Goal: Task Accomplishment & Management: Complete application form

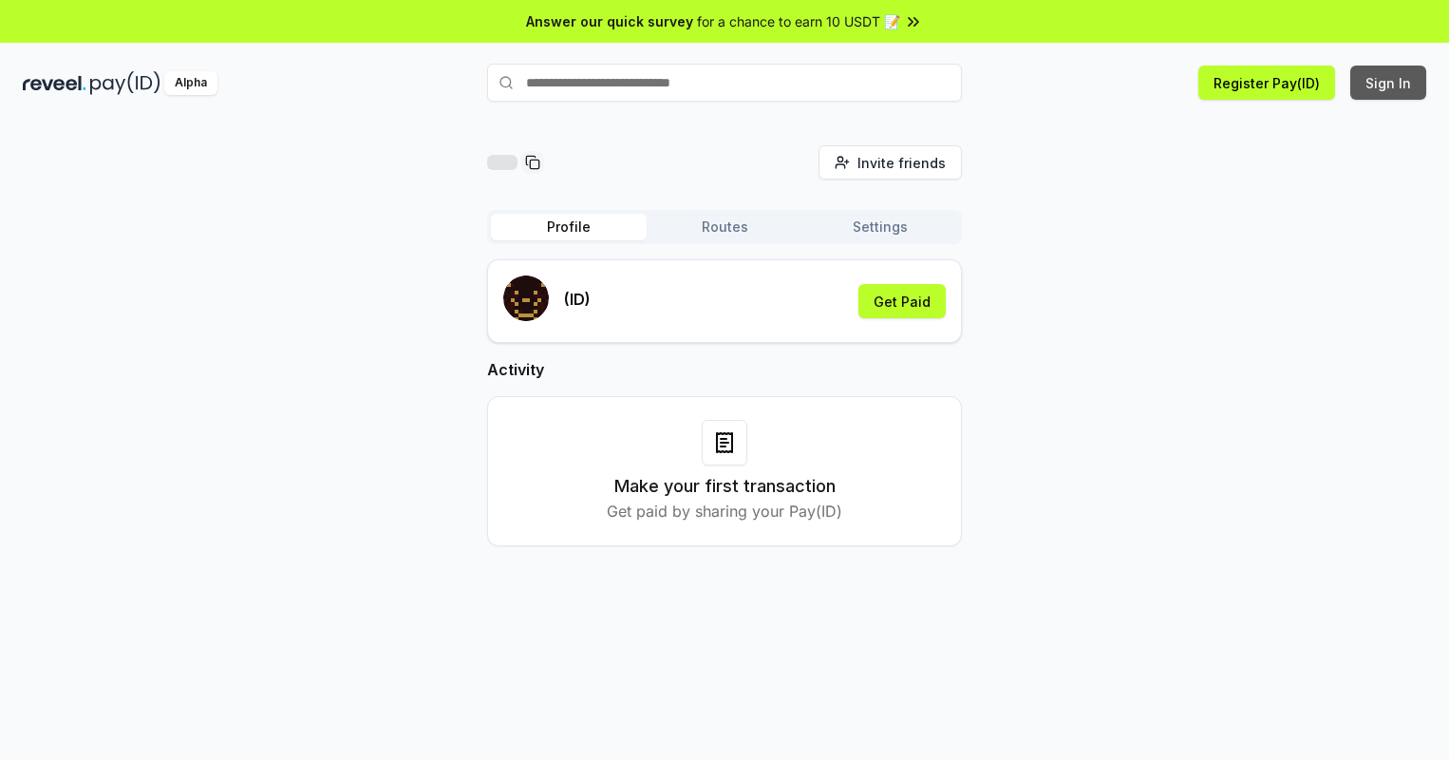
click at [1389, 83] on button "Sign In" at bounding box center [1388, 83] width 76 height 34
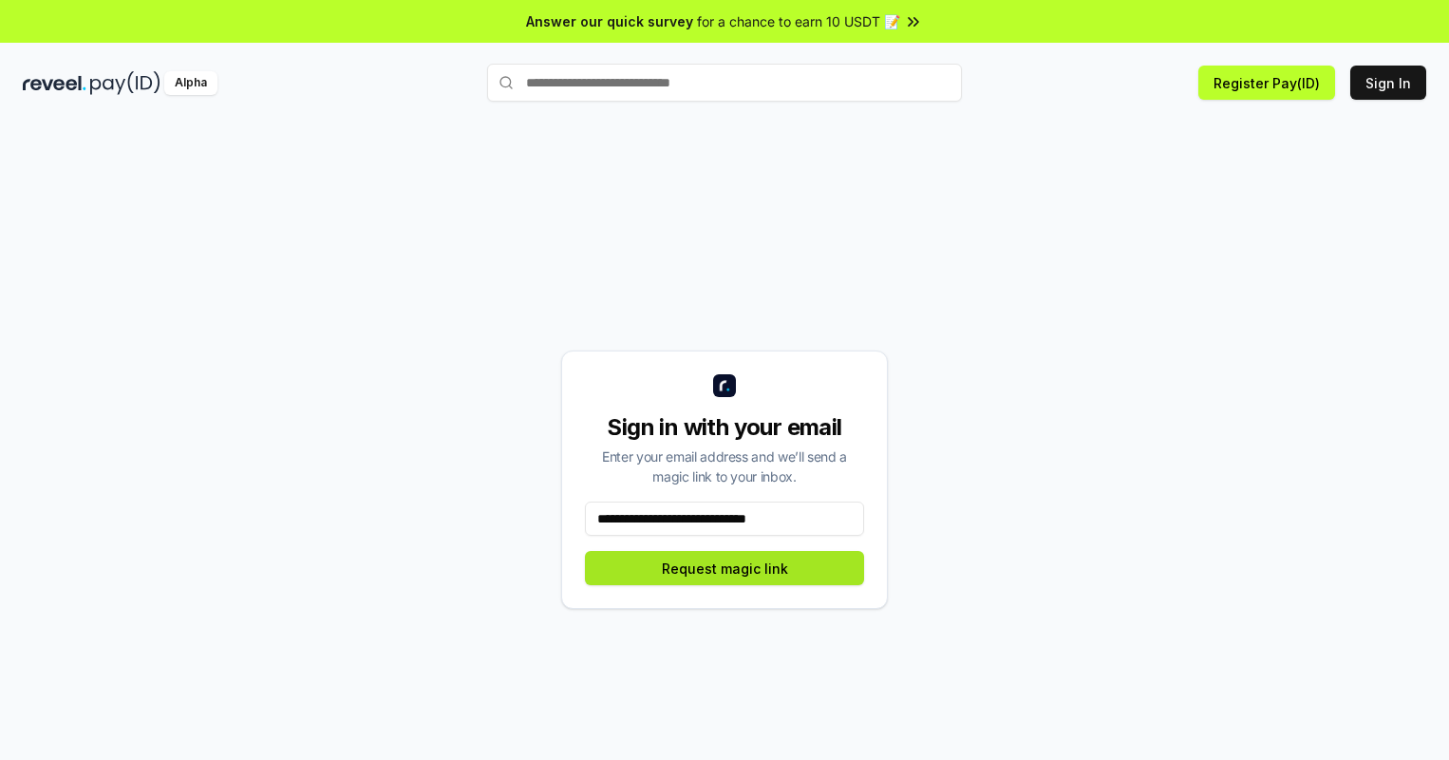
type input "**********"
click at [725, 568] on button "Request magic link" at bounding box center [724, 568] width 279 height 34
